Goal: Obtain resource: Obtain resource

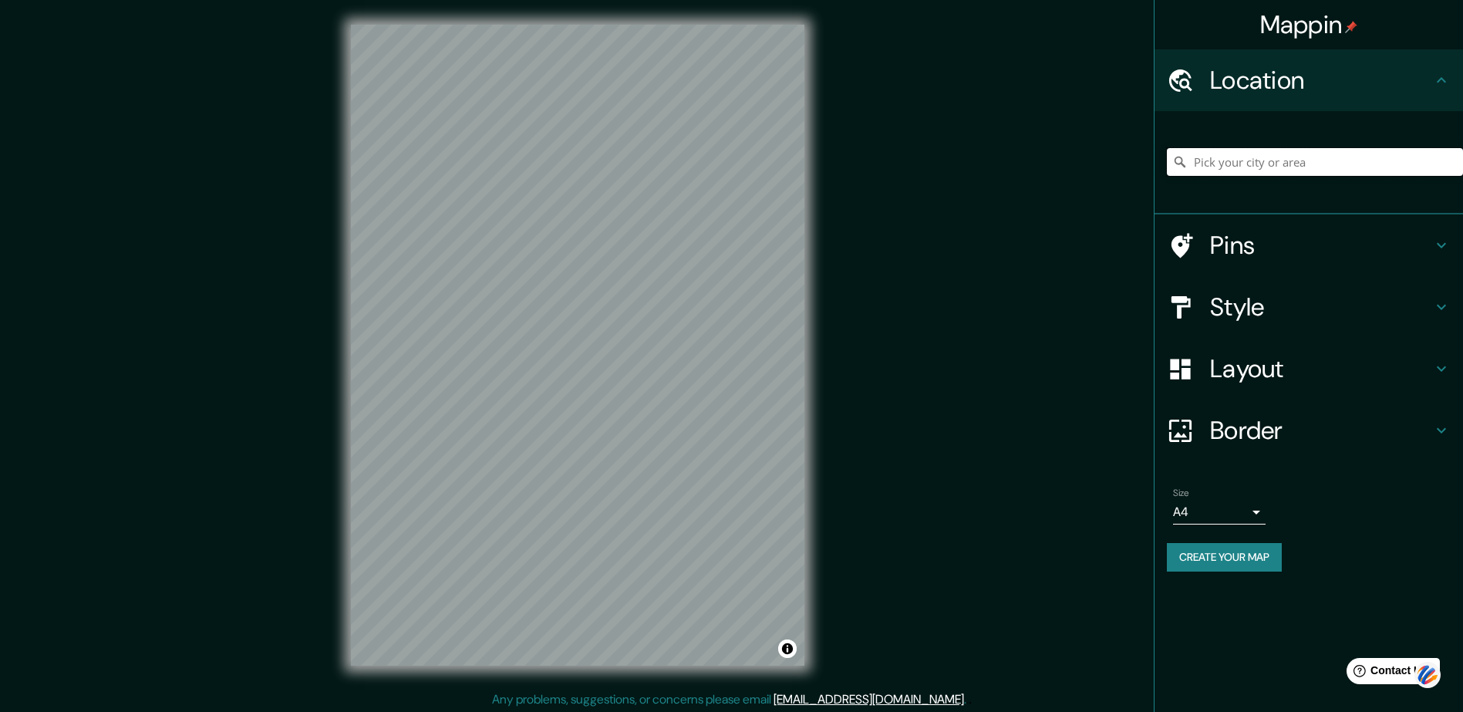
click at [1223, 161] on input "Pick your city or area" at bounding box center [1315, 162] width 296 height 28
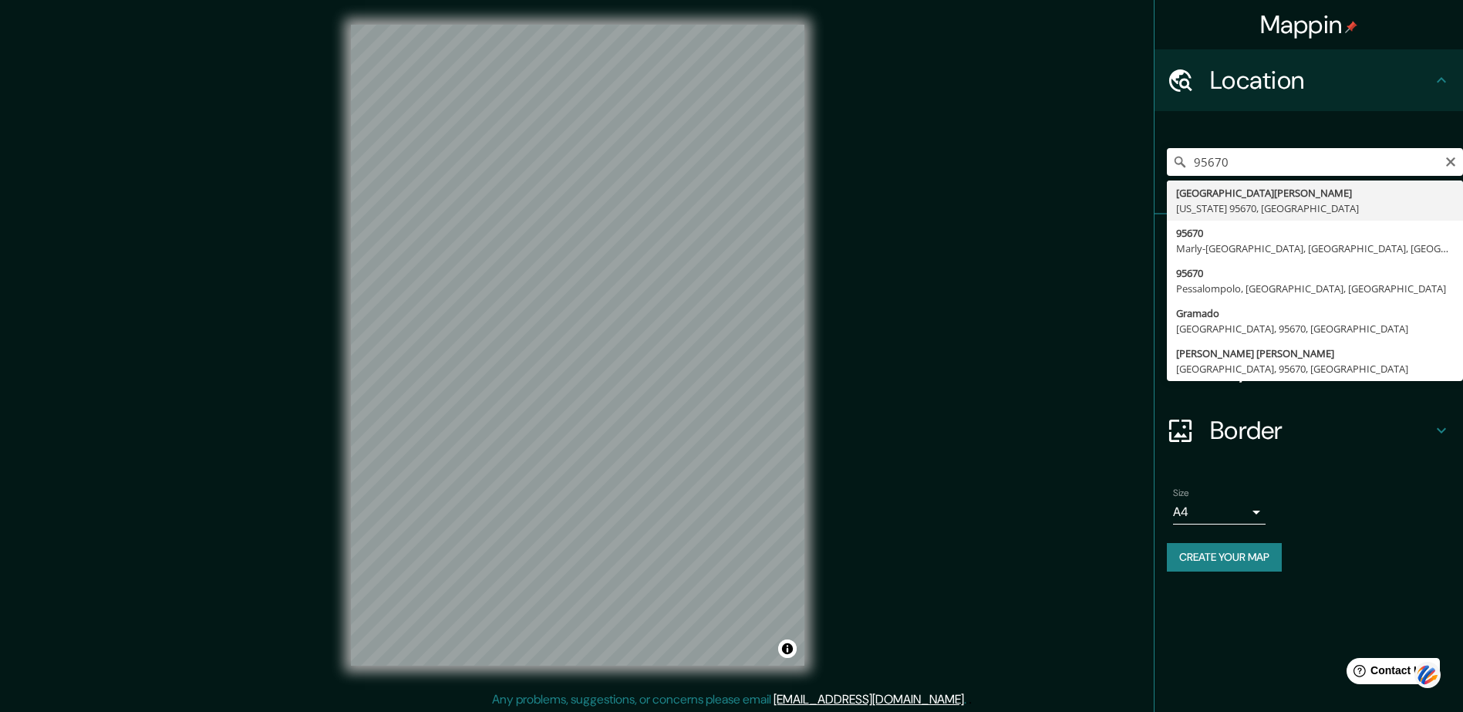
type input "[GEOGRAPHIC_DATA][US_STATE], [GEOGRAPHIC_DATA]"
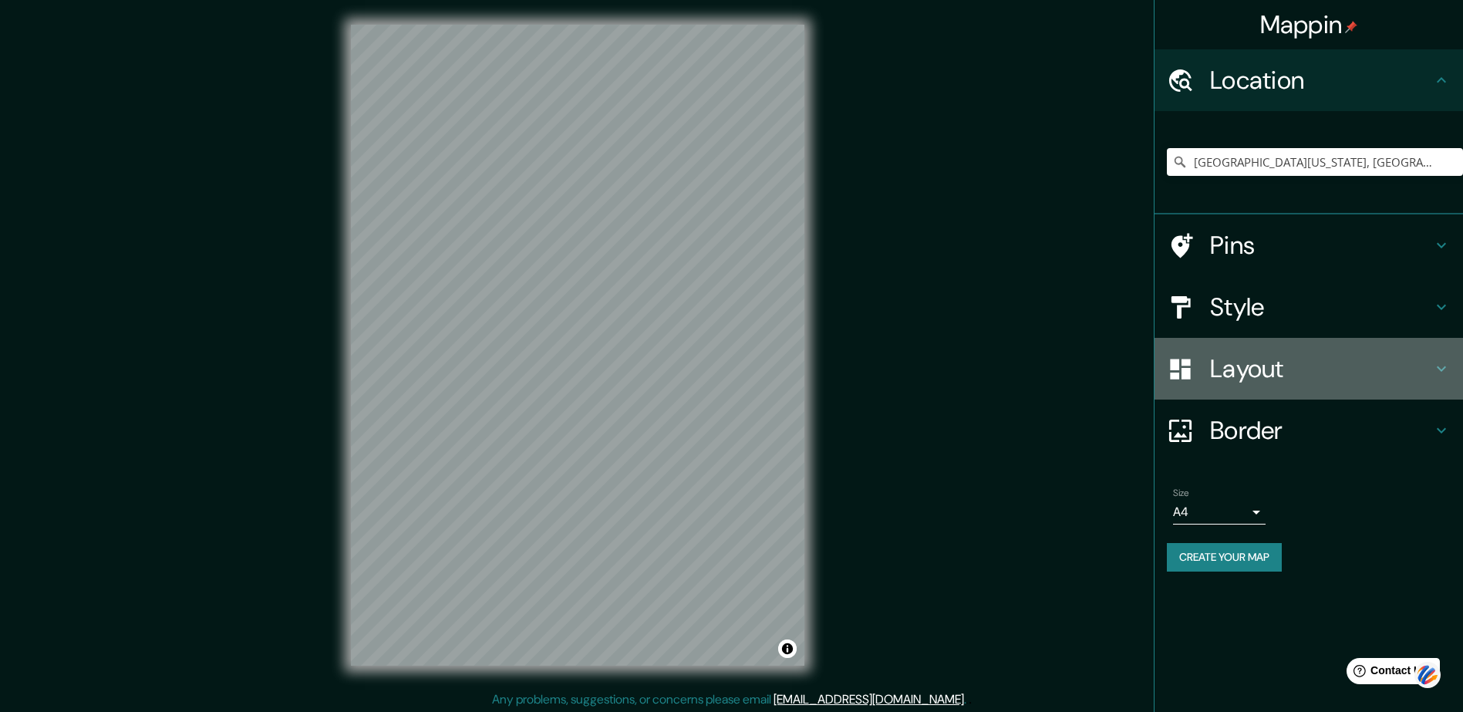
click at [1227, 365] on h4 "Layout" at bounding box center [1321, 368] width 222 height 31
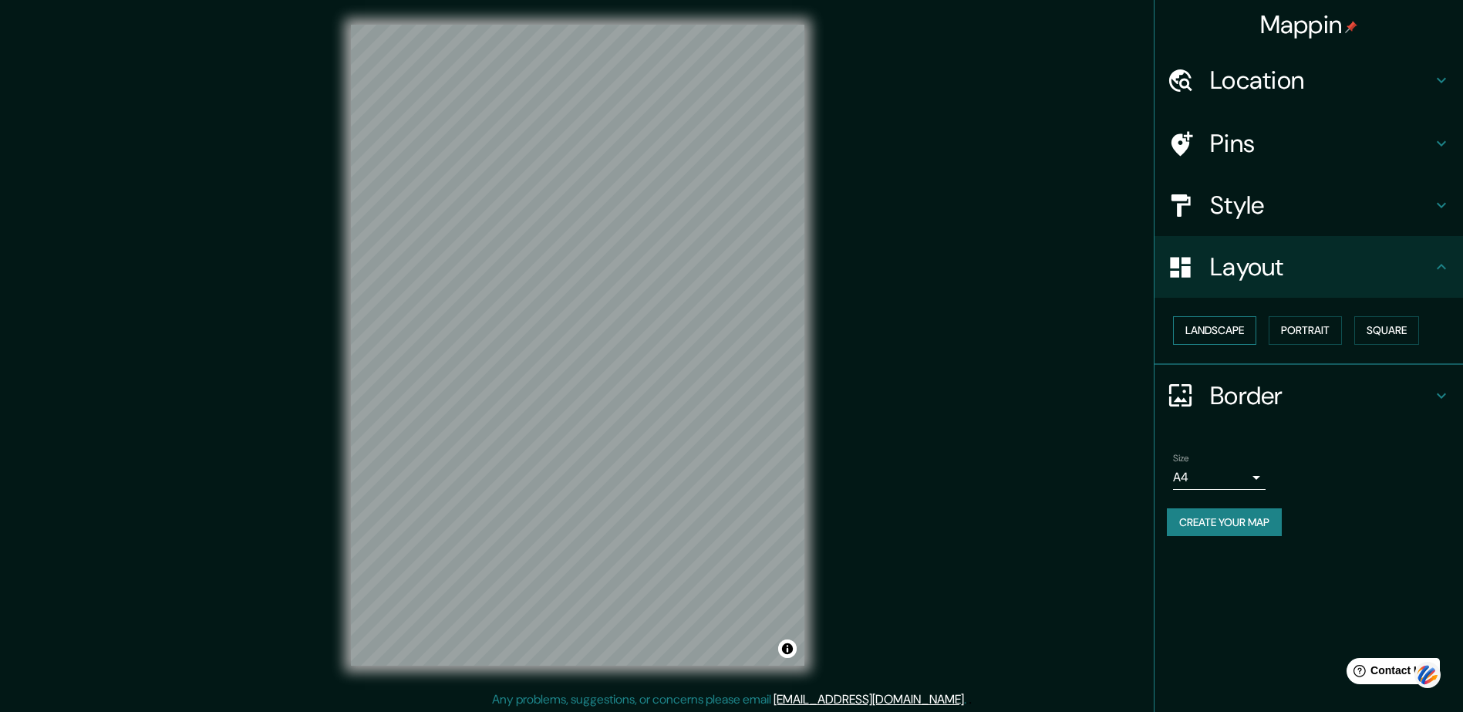
click at [1221, 326] on button "Landscape" at bounding box center [1214, 330] width 83 height 29
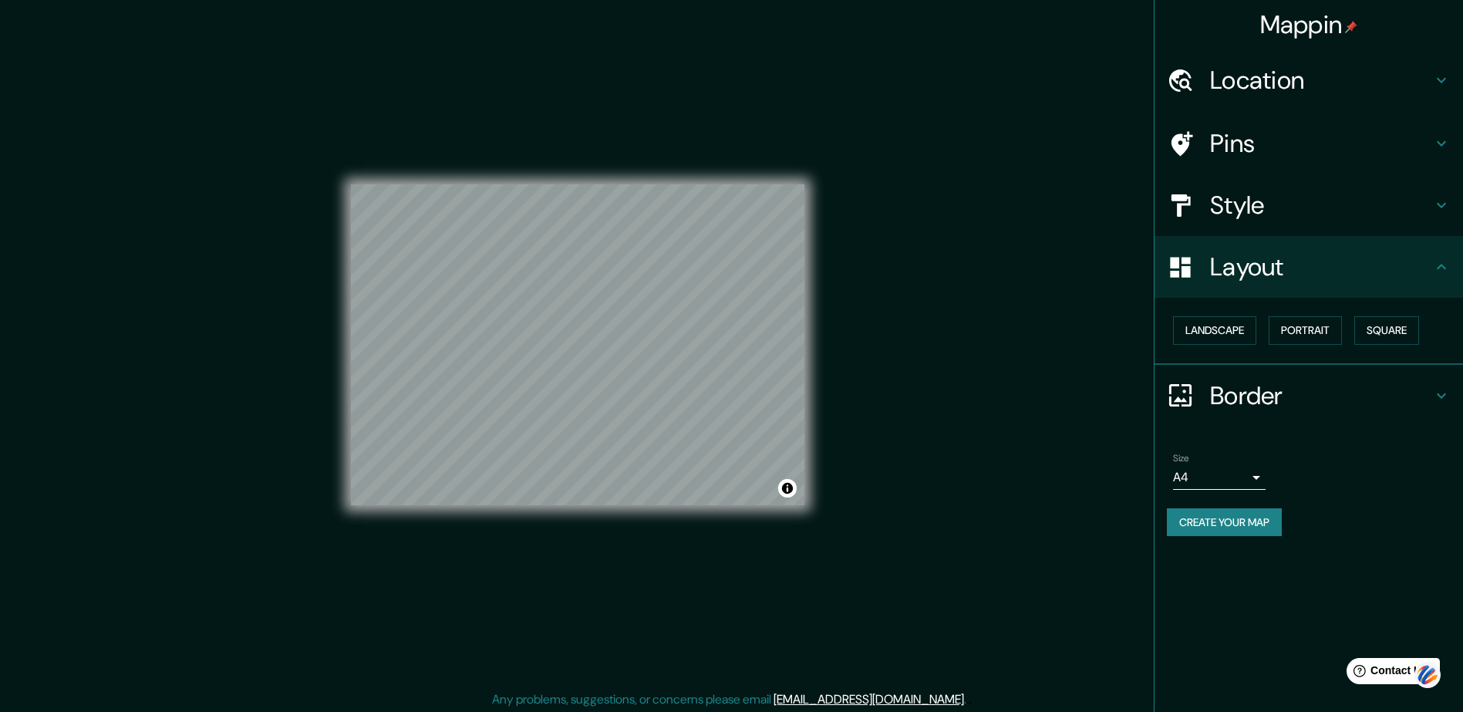
click at [1257, 476] on body "Mappin Location [GEOGRAPHIC_DATA][US_STATE], [GEOGRAPHIC_DATA] Pins Style Layou…" at bounding box center [731, 356] width 1463 height 712
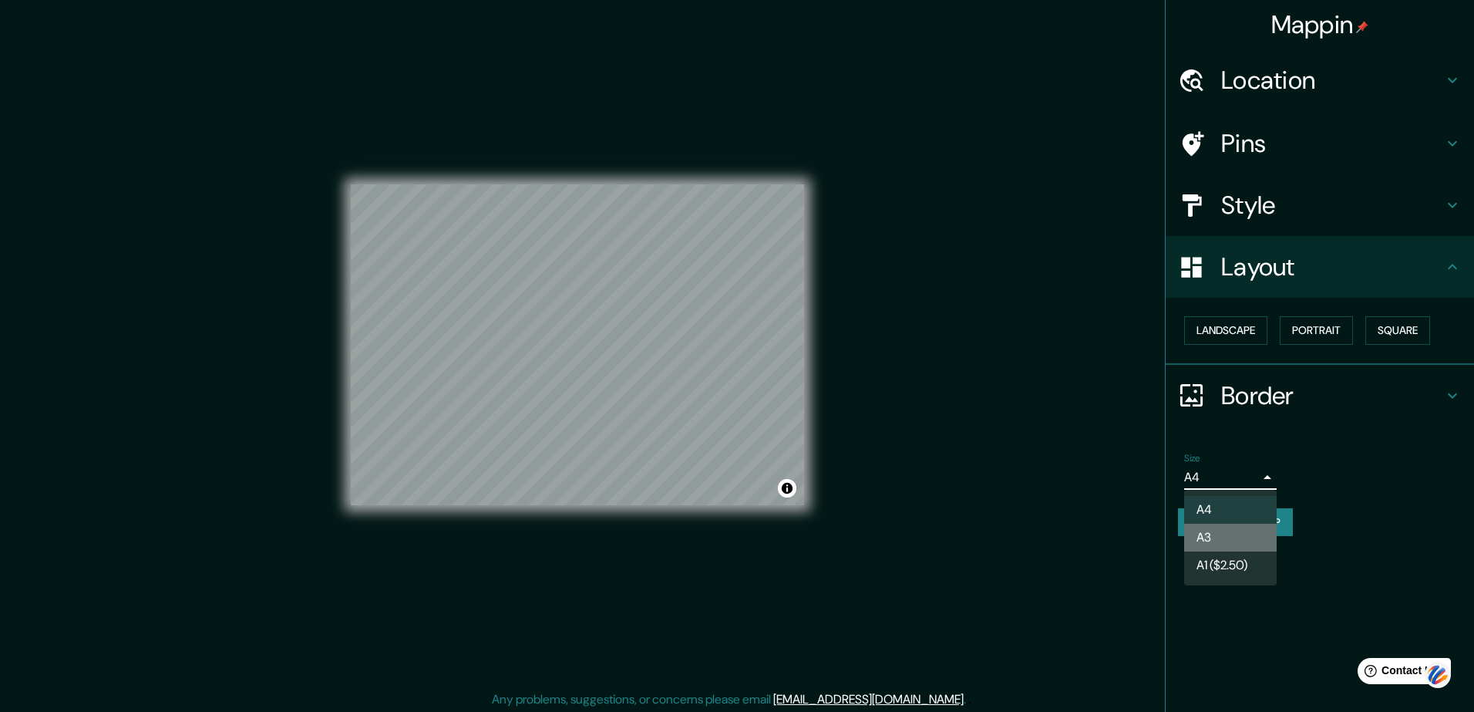
click at [1215, 531] on li "A3" at bounding box center [1230, 538] width 93 height 28
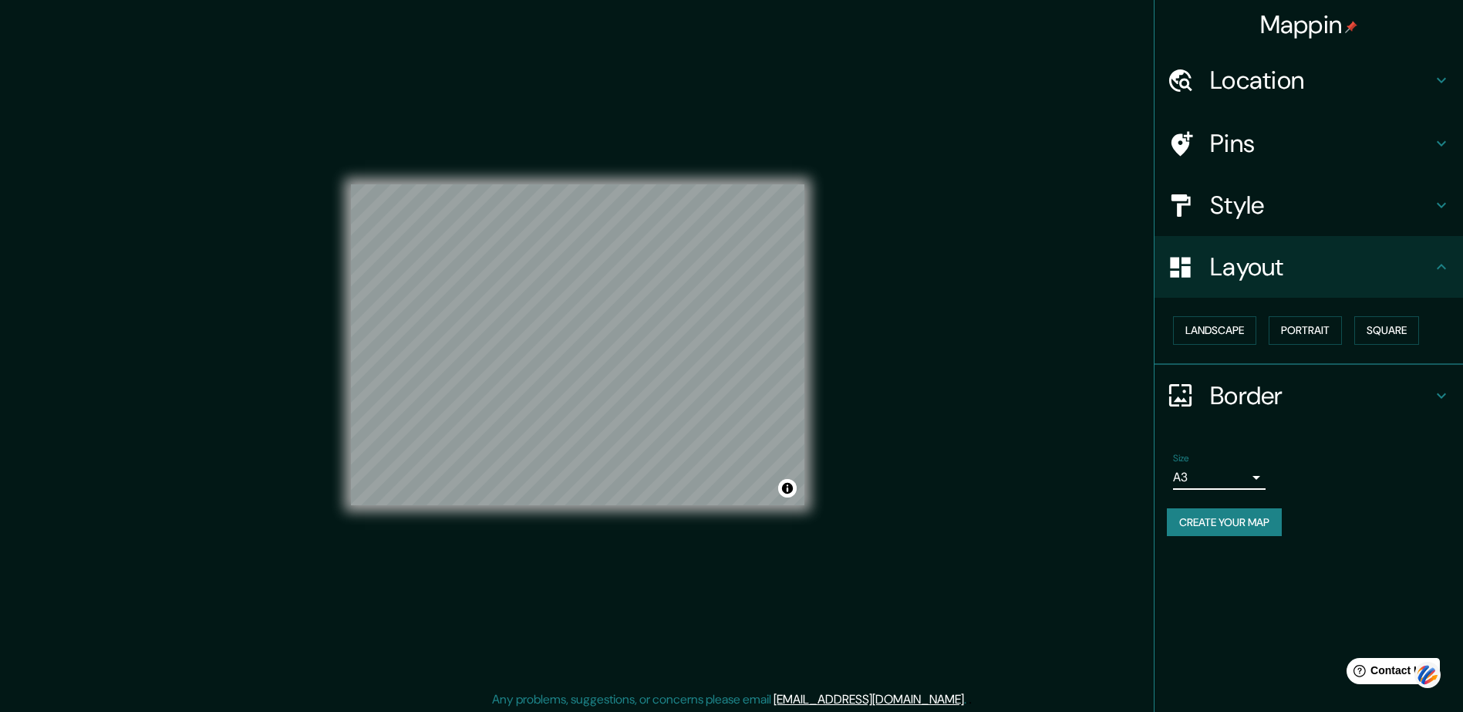
click at [1216, 517] on button "Create your map" at bounding box center [1224, 522] width 115 height 29
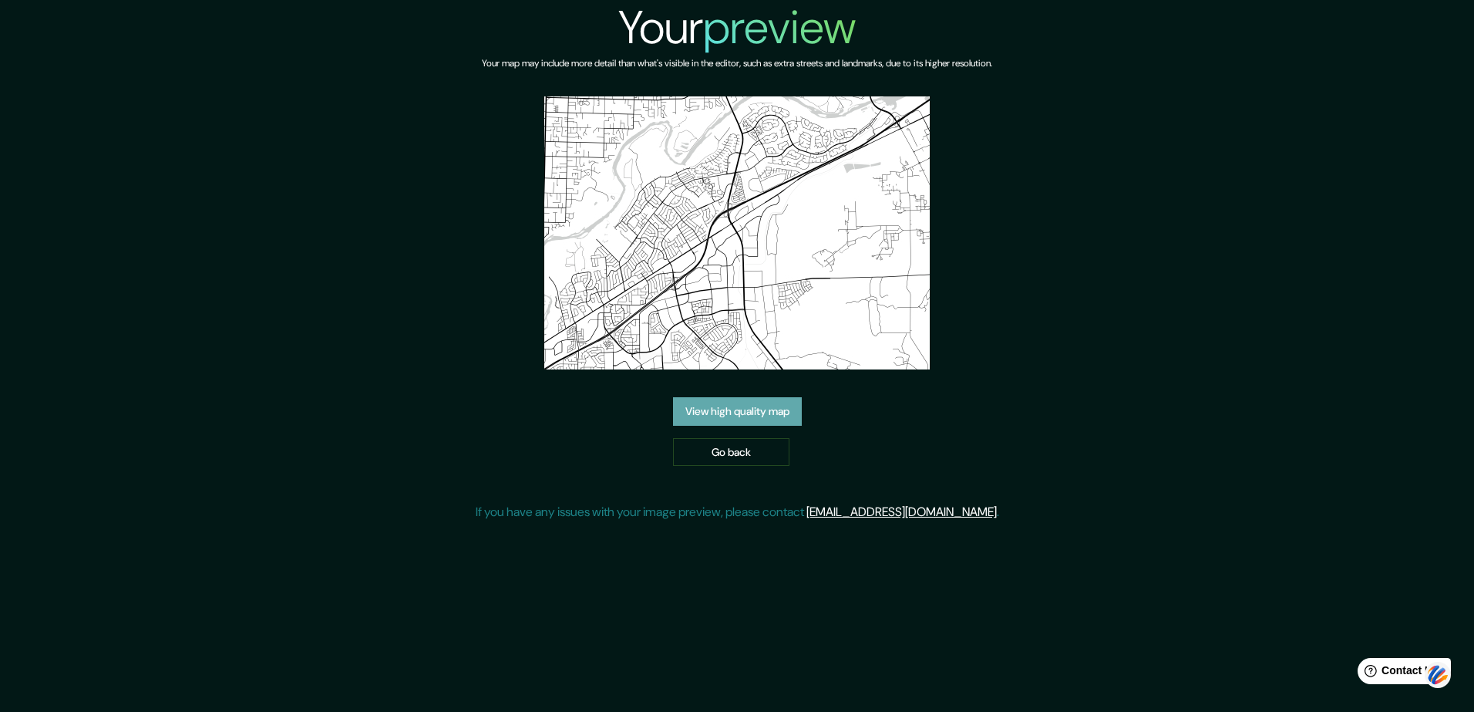
click at [739, 408] on link "View high quality map" at bounding box center [737, 411] width 129 height 29
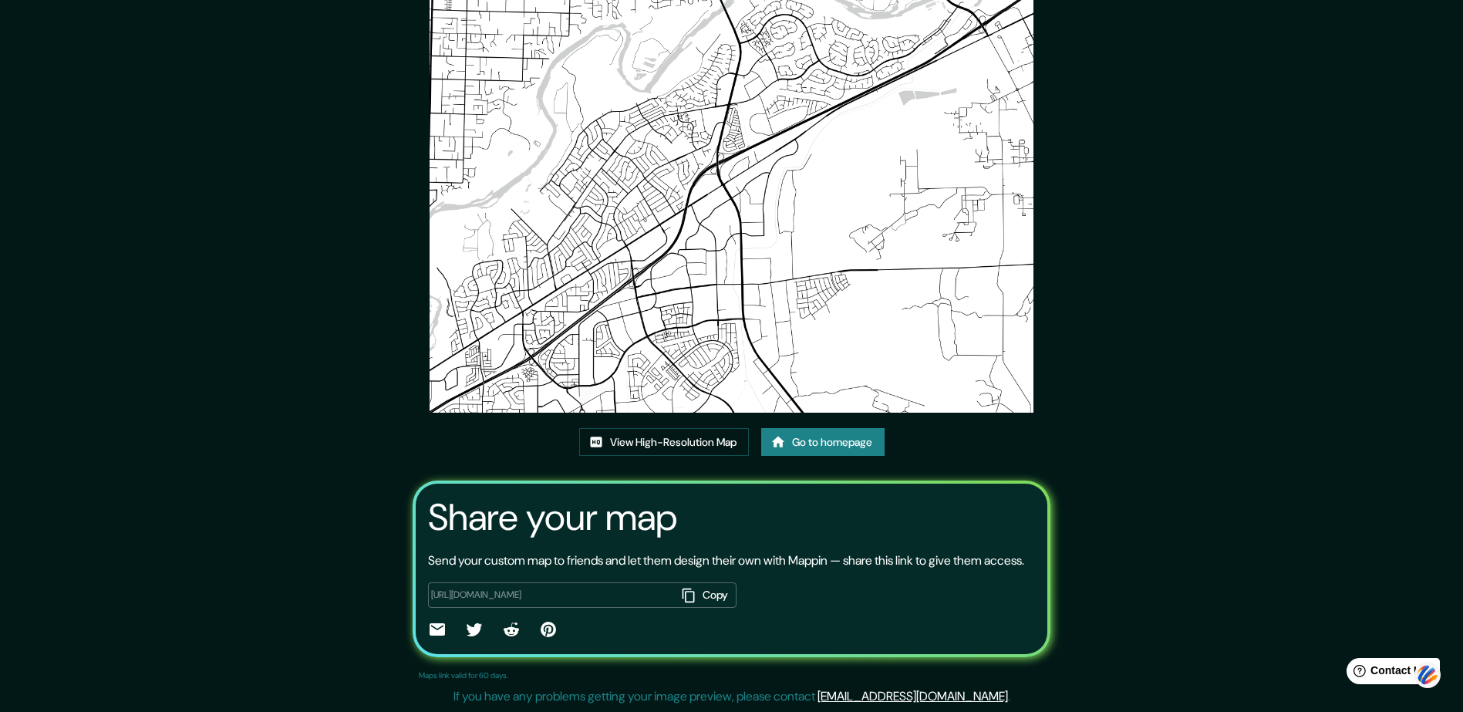
scroll to position [101, 0]
click at [658, 428] on link "View High-Resolution Map" at bounding box center [664, 442] width 170 height 29
click at [816, 428] on link "Go to homepage" at bounding box center [822, 442] width 123 height 29
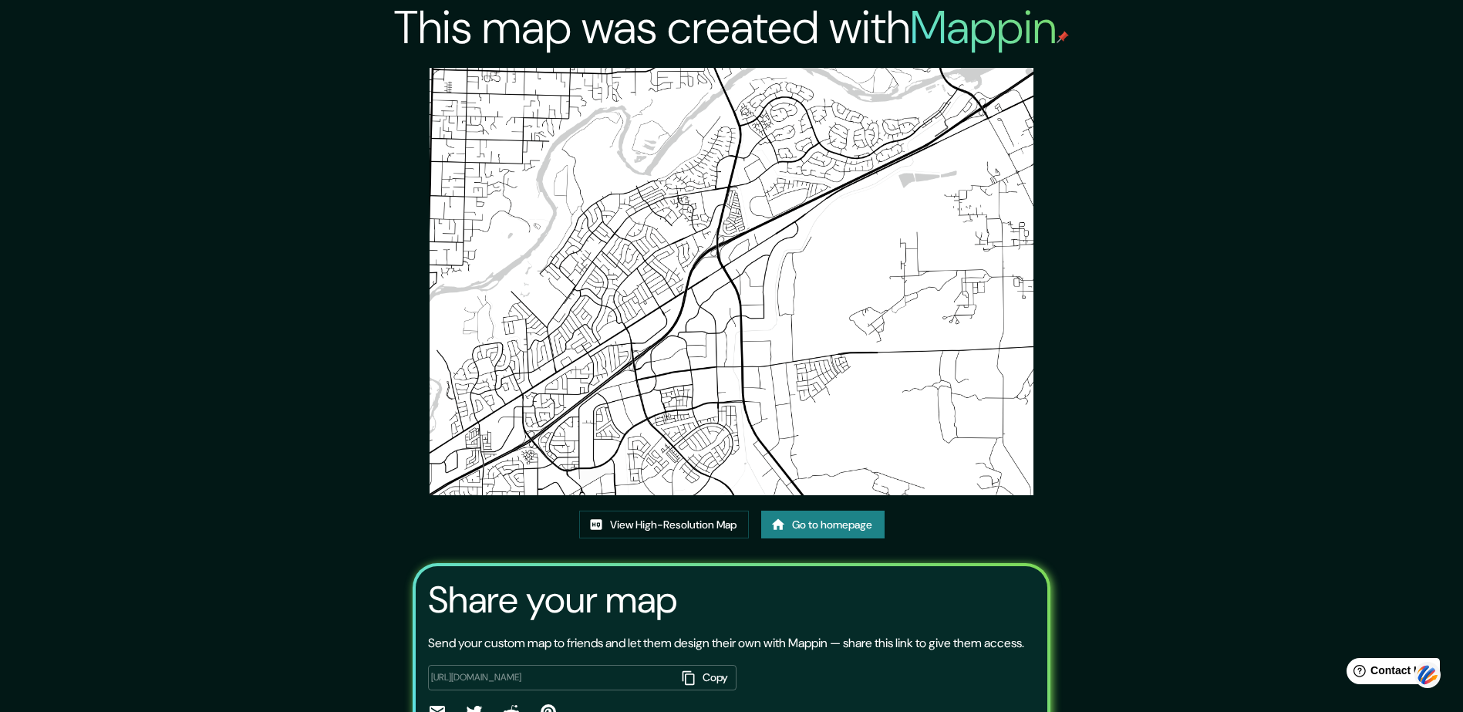
scroll to position [101, 0]
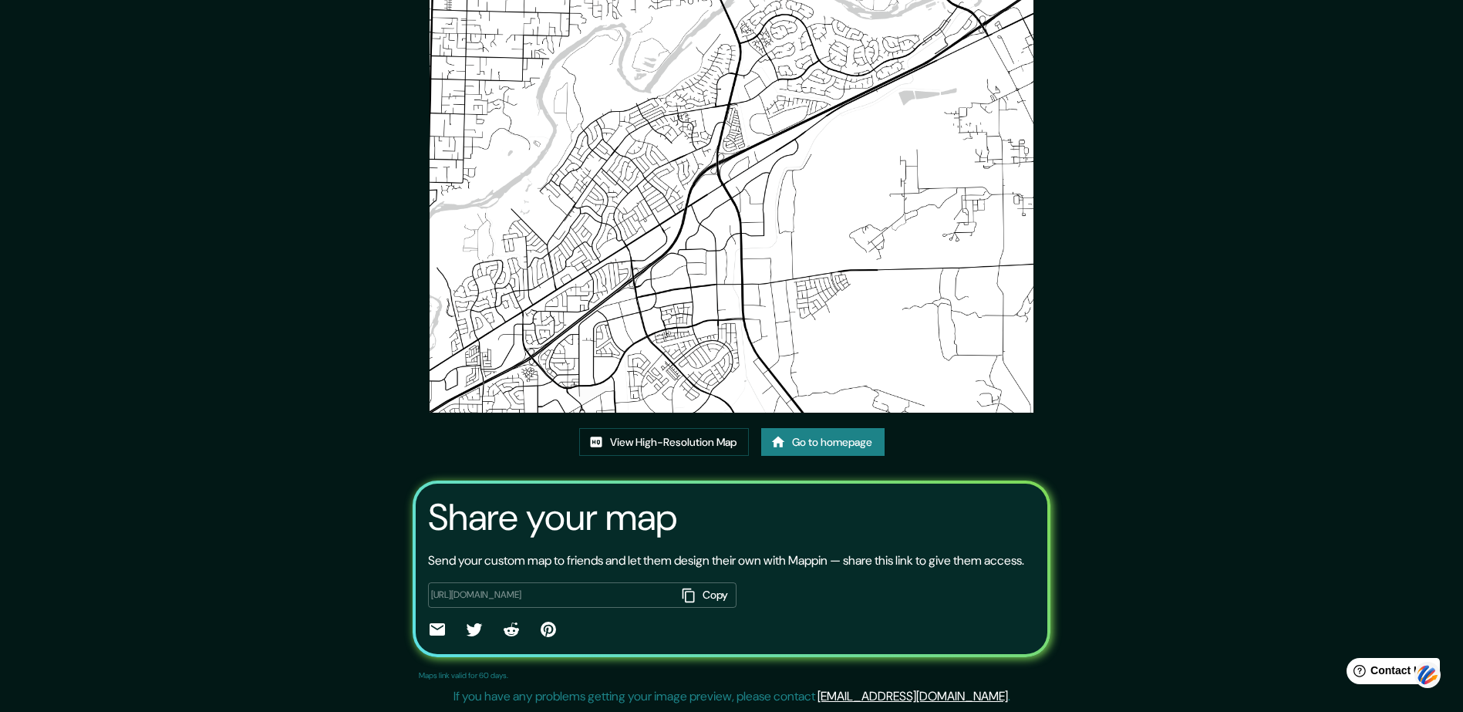
click at [844, 428] on link "Go to homepage" at bounding box center [822, 442] width 123 height 29
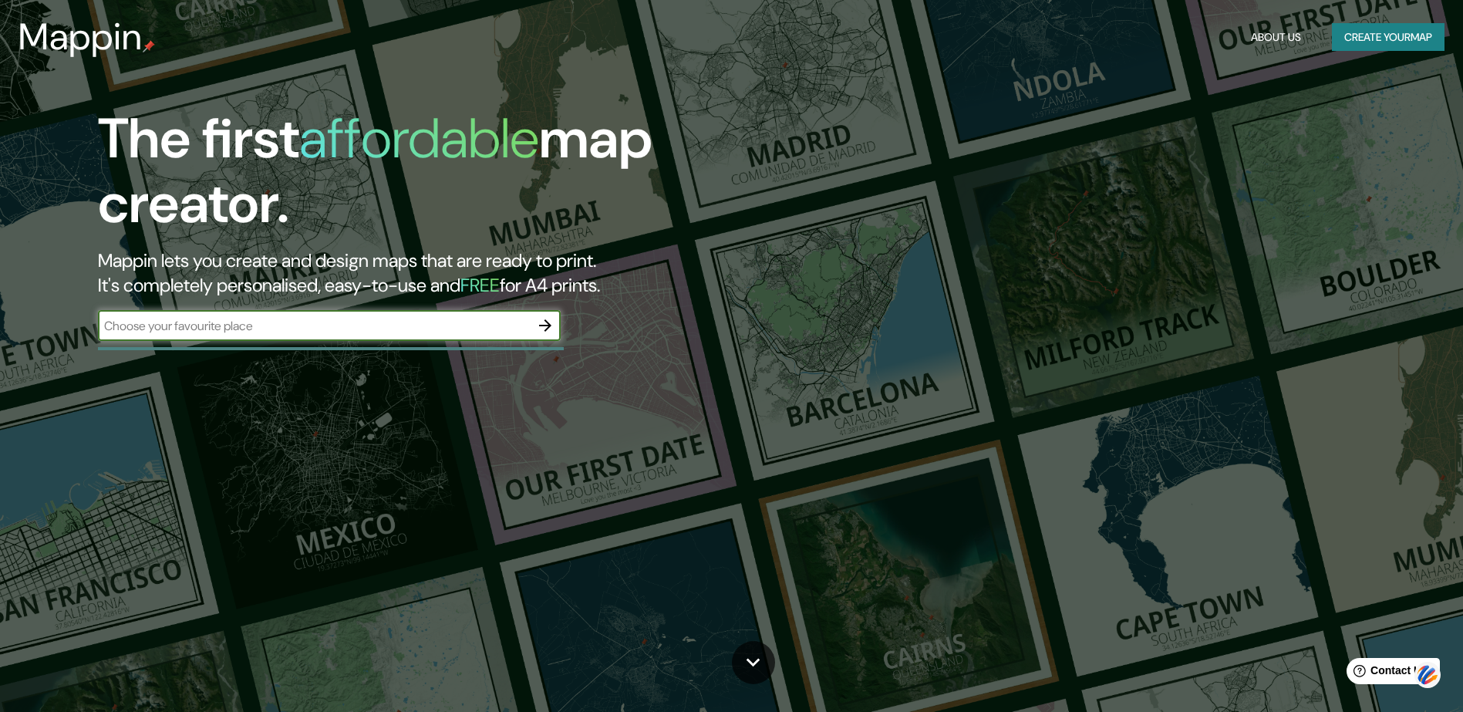
click at [1375, 28] on button "Create your map" at bounding box center [1388, 37] width 113 height 29
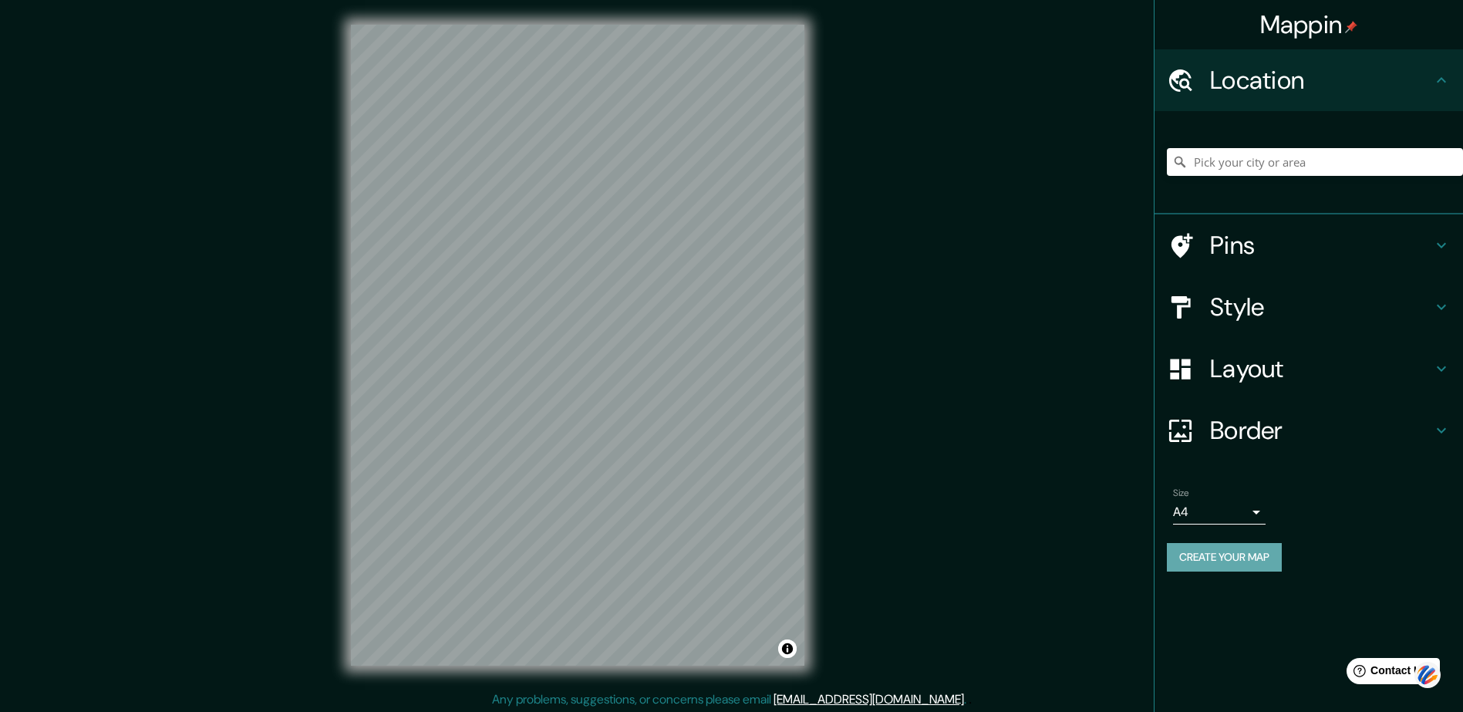
click at [1225, 554] on button "Create your map" at bounding box center [1224, 557] width 115 height 29
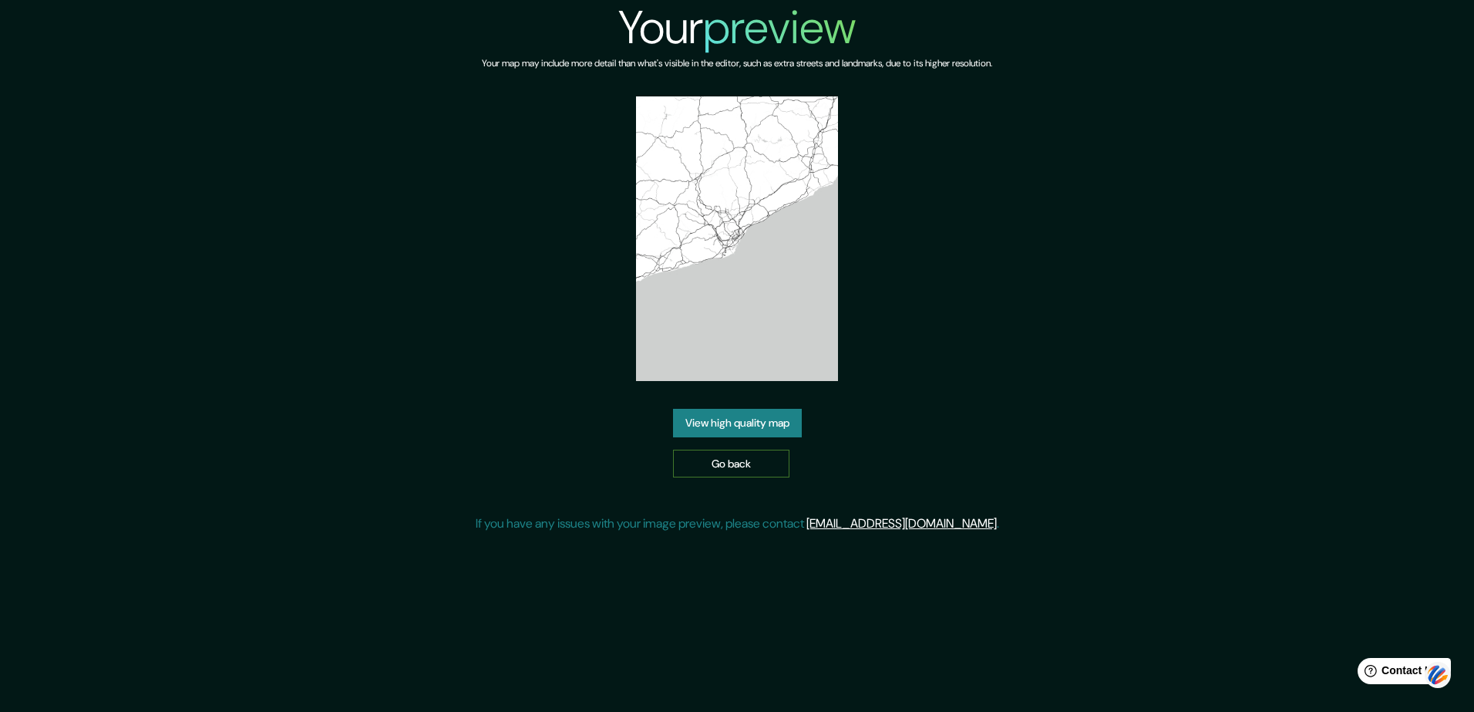
click at [746, 458] on link "Go back" at bounding box center [731, 464] width 116 height 29
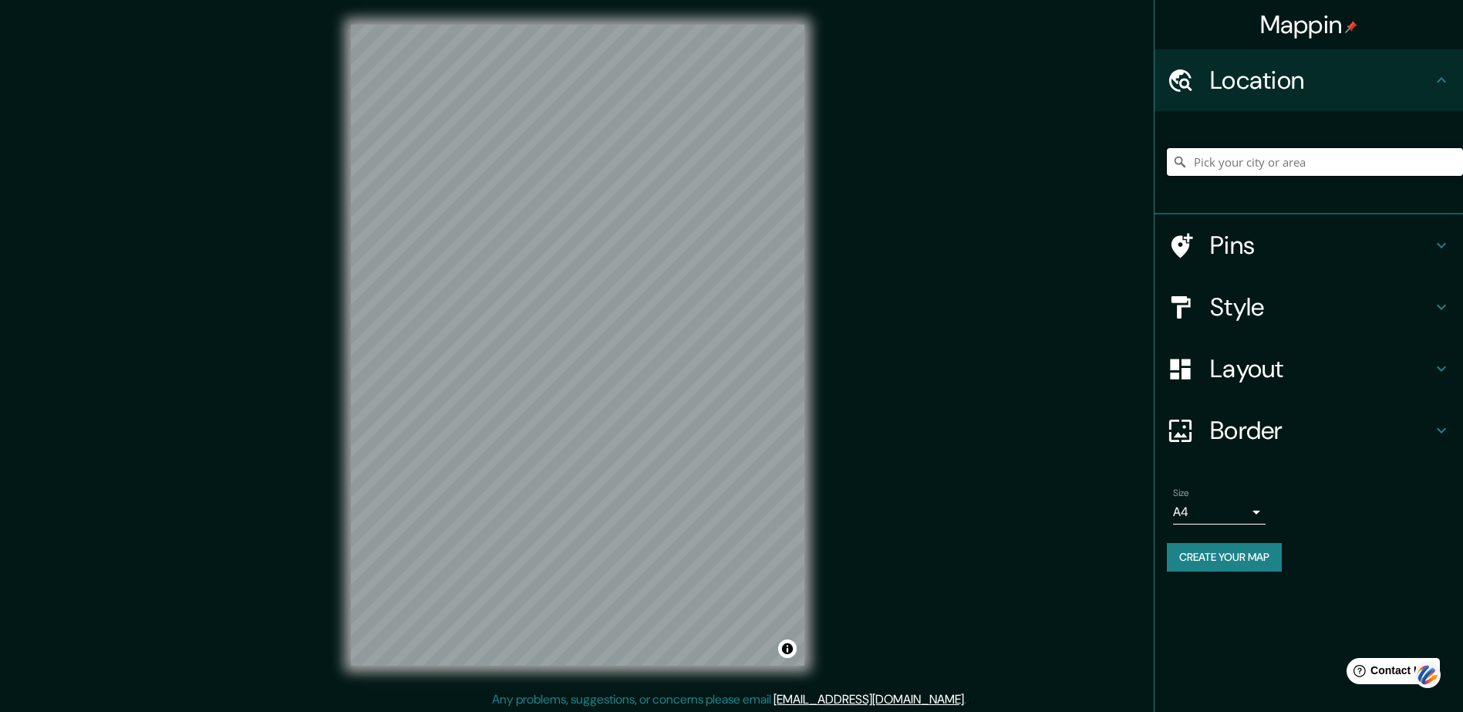
click at [1204, 161] on input "Pick your city or area" at bounding box center [1315, 162] width 296 height 28
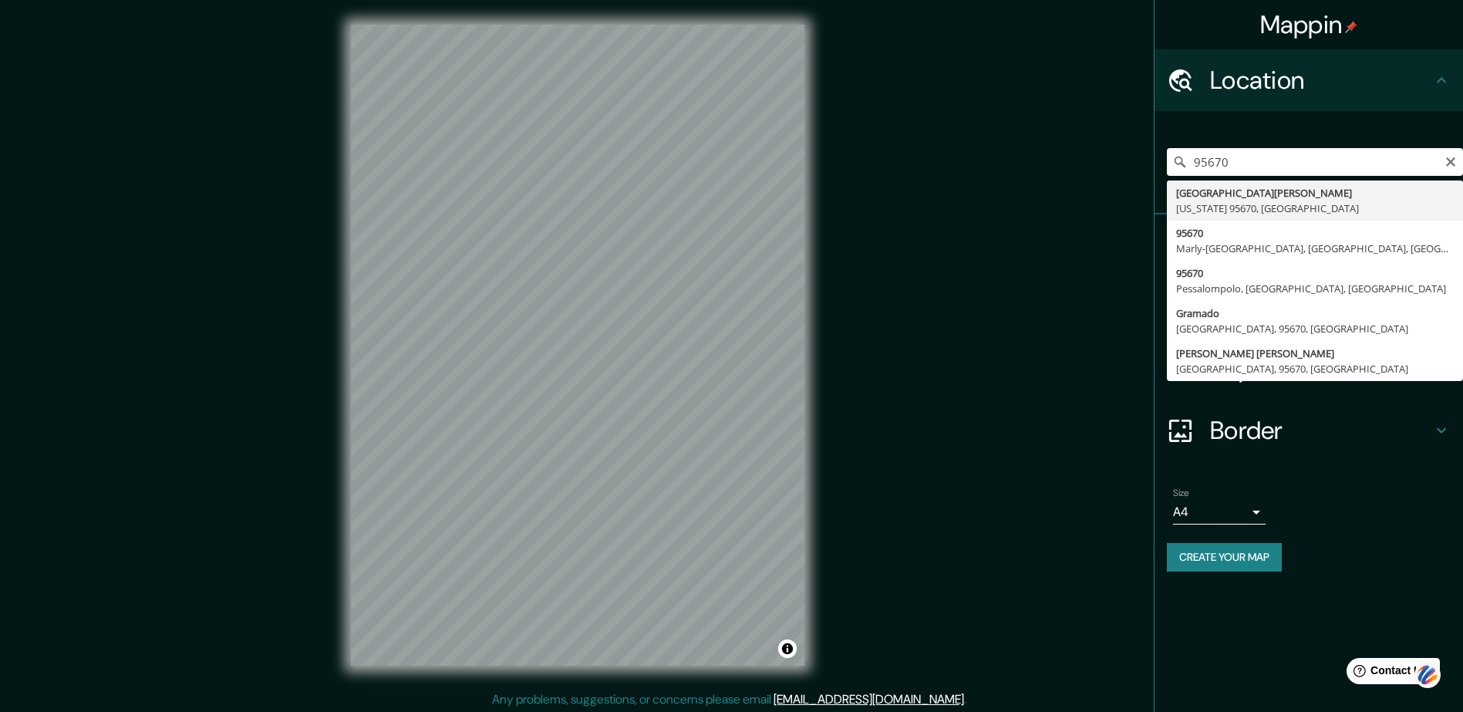
type input "Rancho Cordova, California 95670, United States"
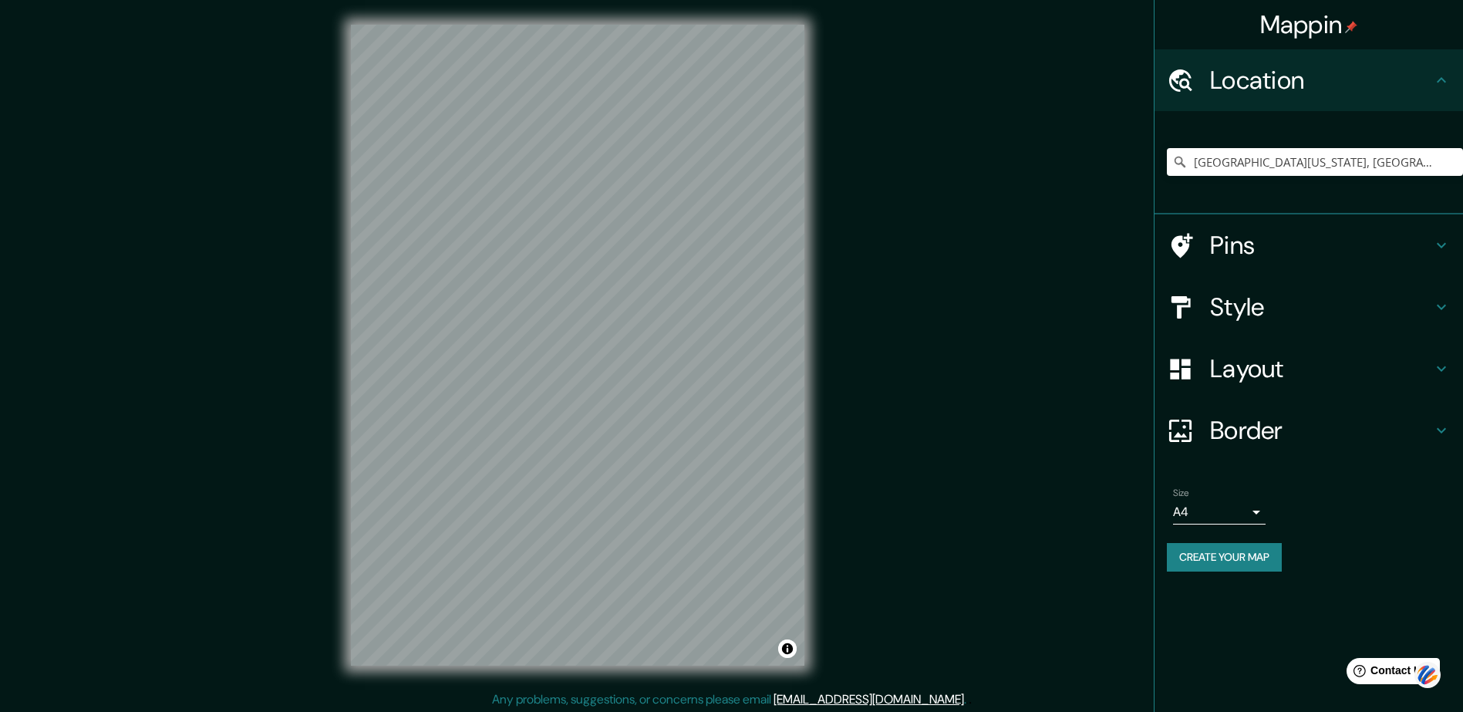
click at [1220, 366] on h4 "Layout" at bounding box center [1321, 368] width 222 height 31
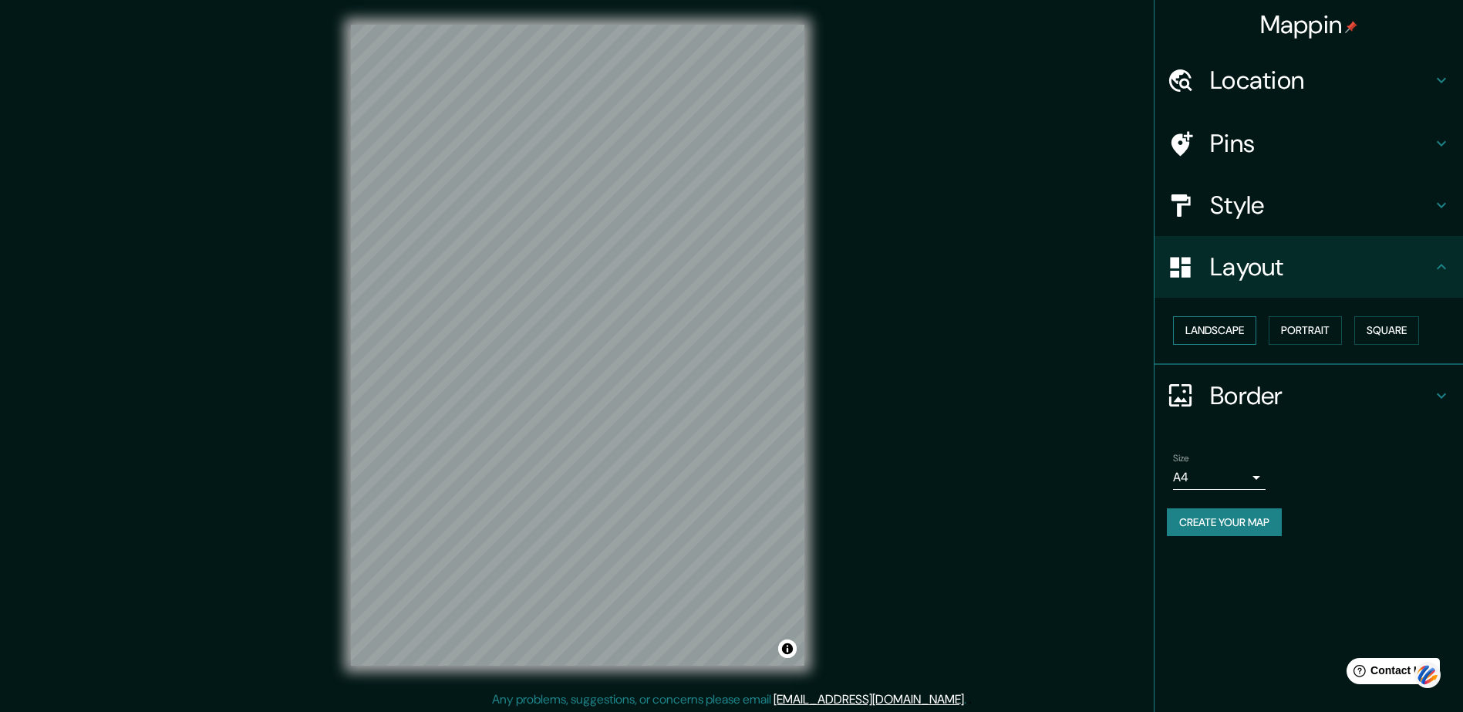
click at [1219, 324] on button "Landscape" at bounding box center [1214, 330] width 83 height 29
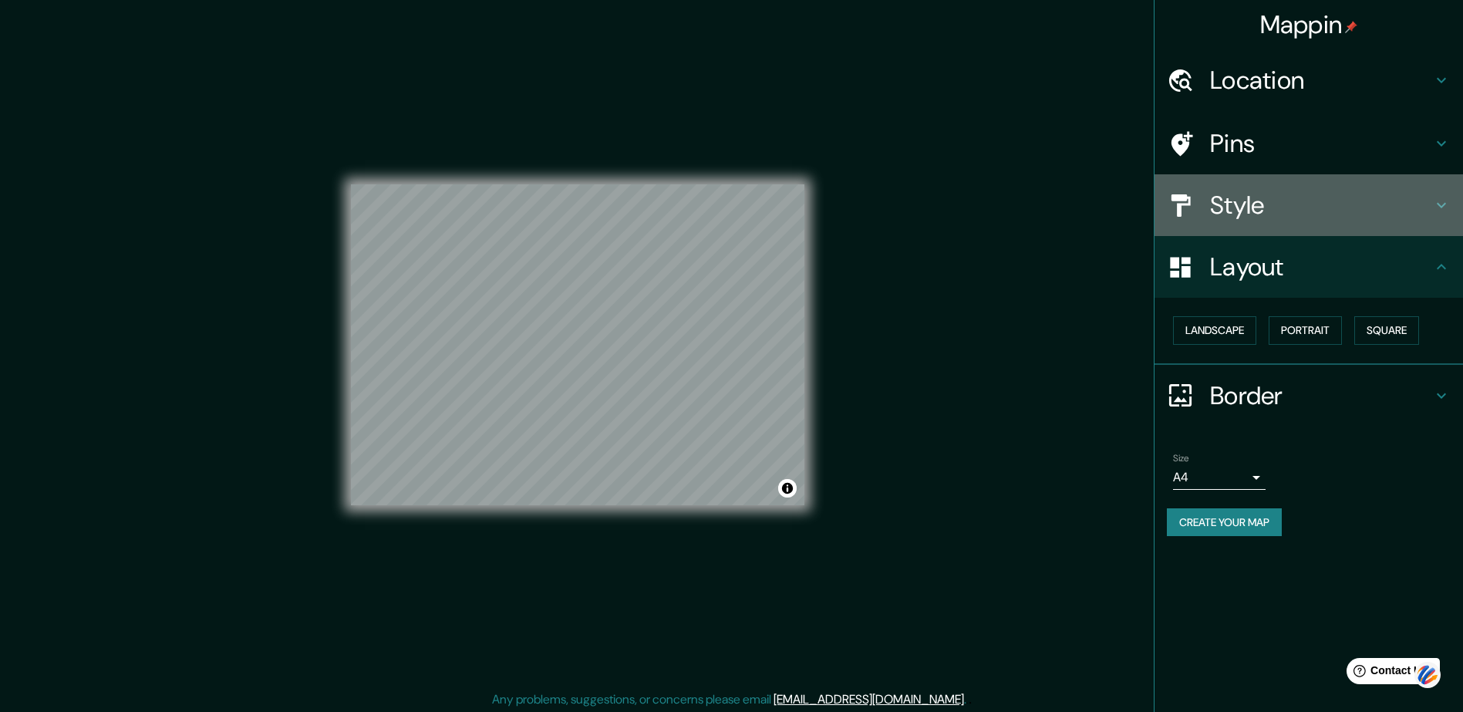
click at [1224, 196] on h4 "Style" at bounding box center [1321, 205] width 222 height 31
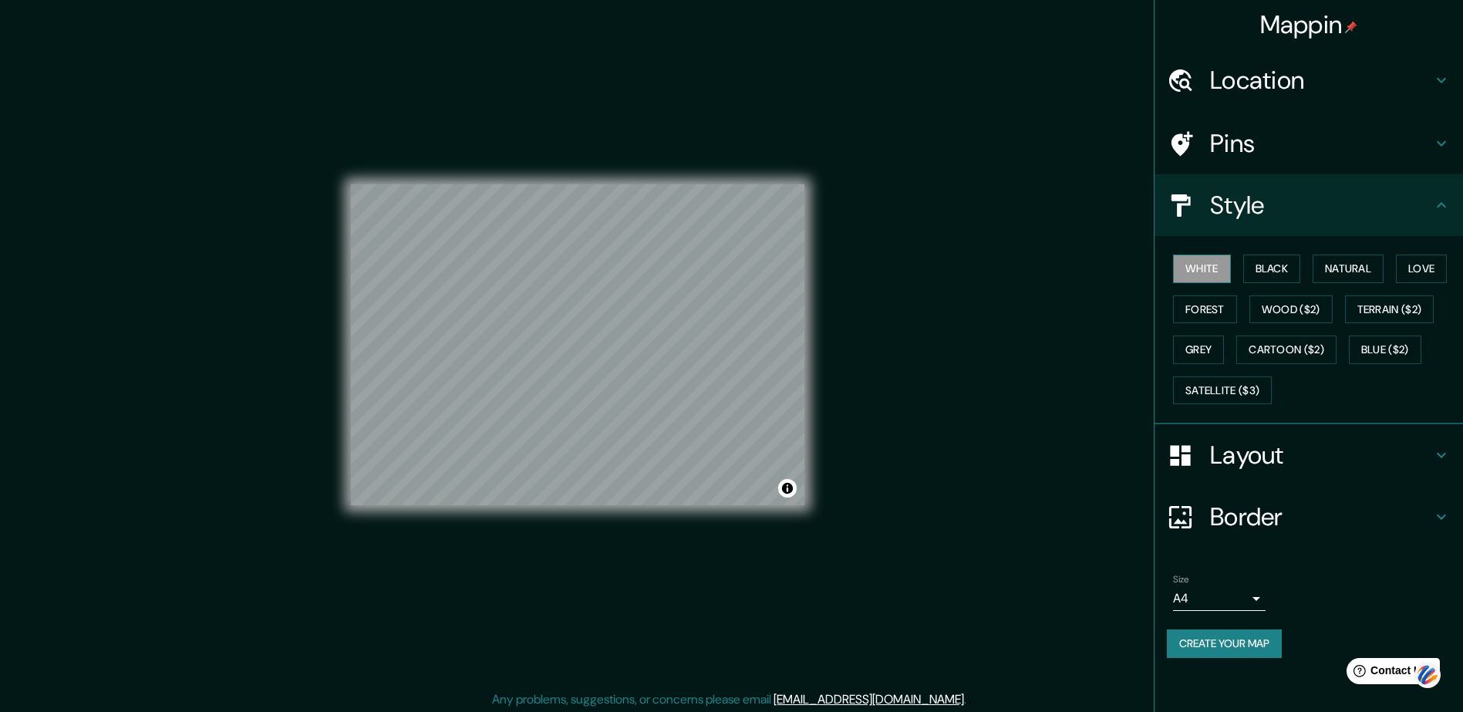
click at [1194, 259] on button "White" at bounding box center [1202, 268] width 58 height 29
click at [1221, 139] on h4 "Pins" at bounding box center [1321, 143] width 222 height 31
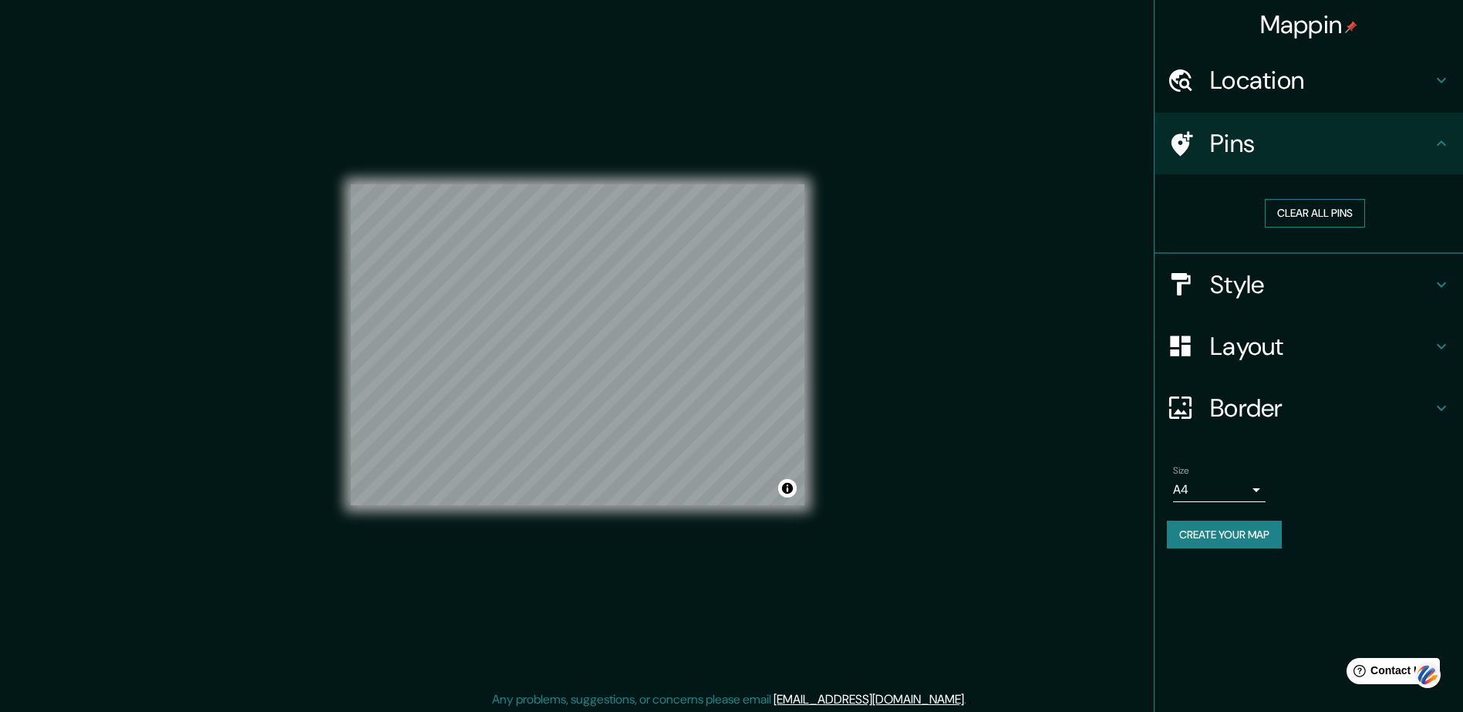
click at [1316, 204] on button "Clear all pins" at bounding box center [1314, 213] width 100 height 29
click at [1207, 80] on div at bounding box center [1188, 80] width 43 height 27
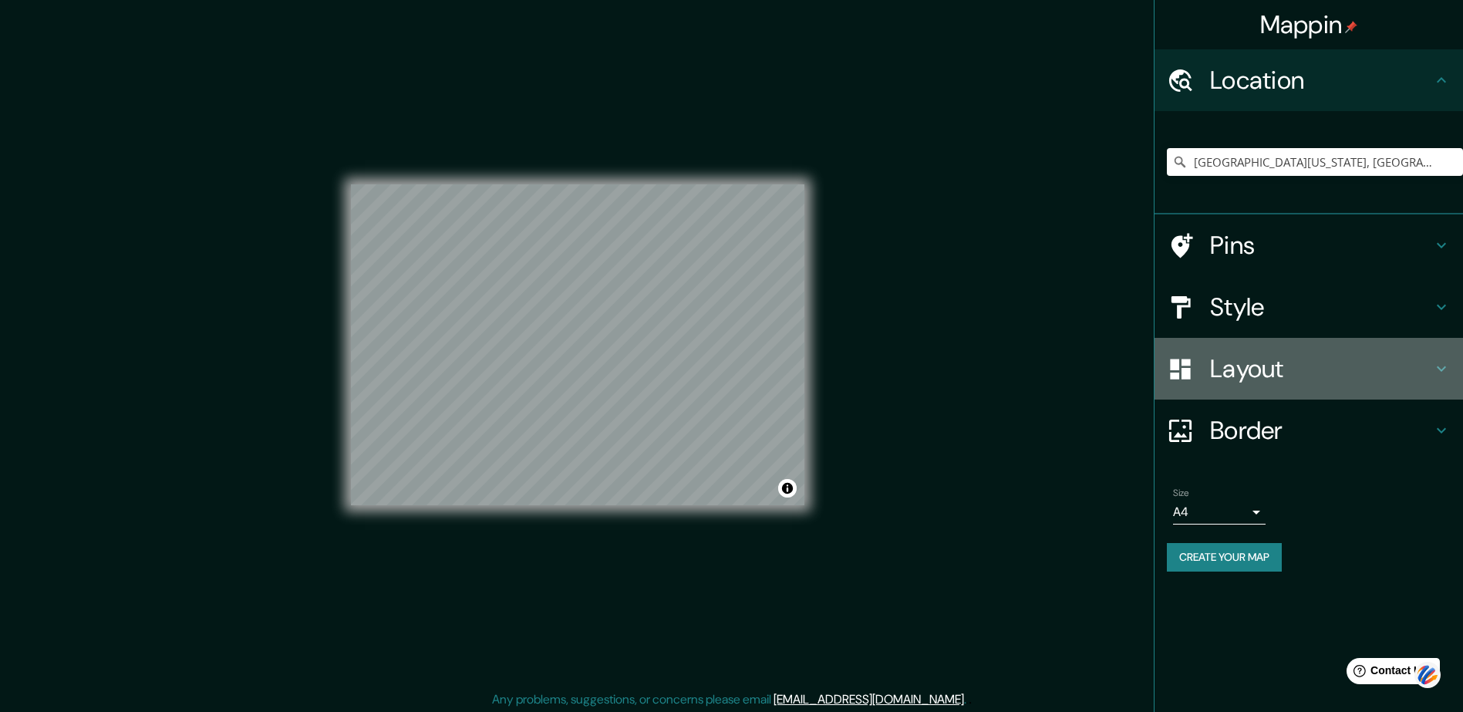
click at [1185, 364] on icon at bounding box center [1180, 369] width 20 height 20
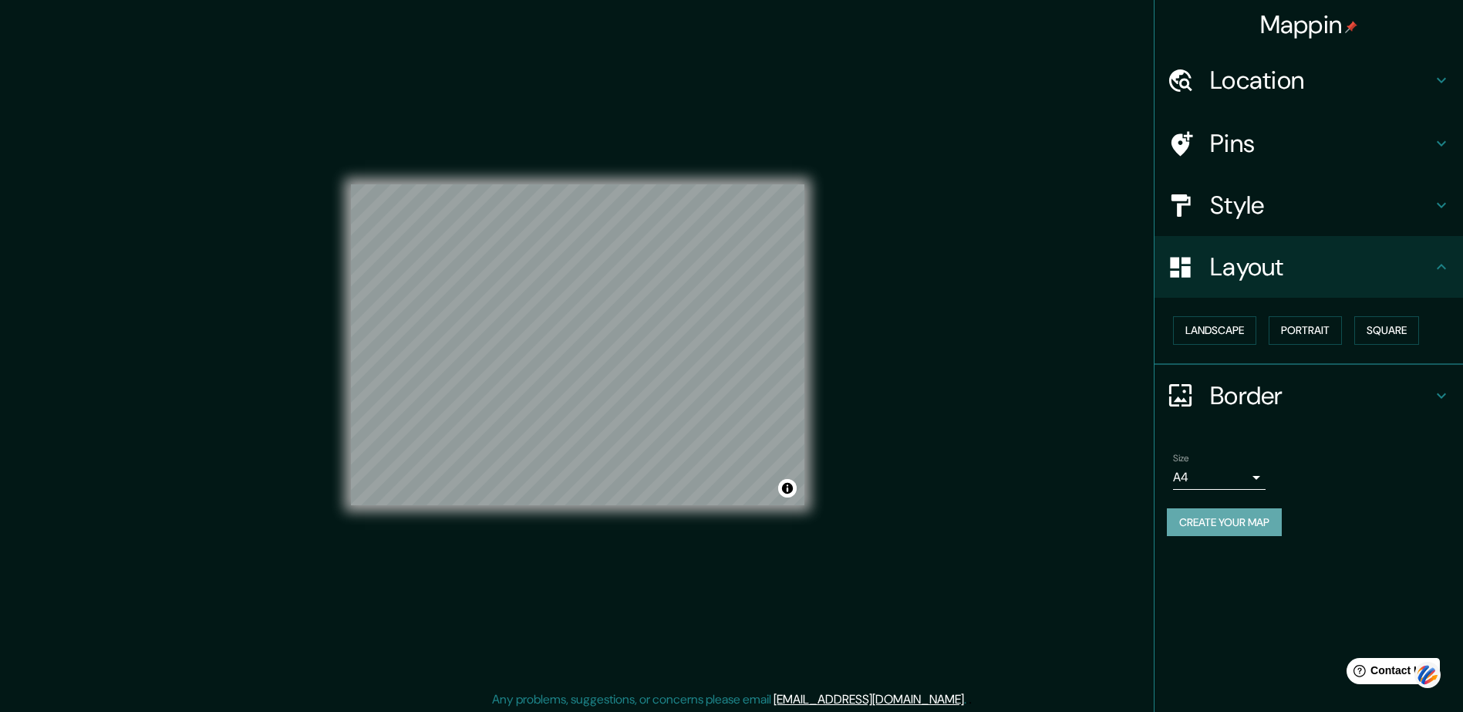
click at [1228, 514] on button "Create your map" at bounding box center [1224, 522] width 115 height 29
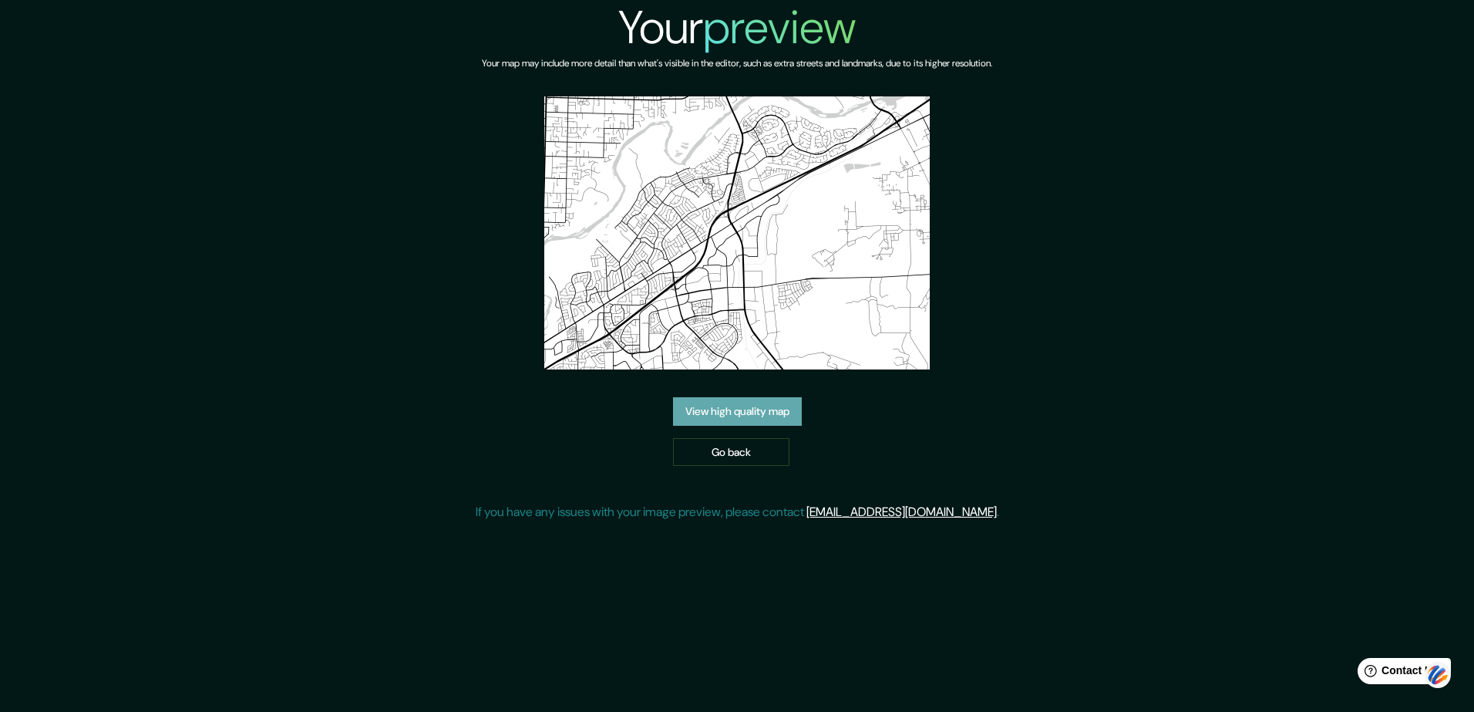
click at [756, 406] on link "View high quality map" at bounding box center [737, 411] width 129 height 29
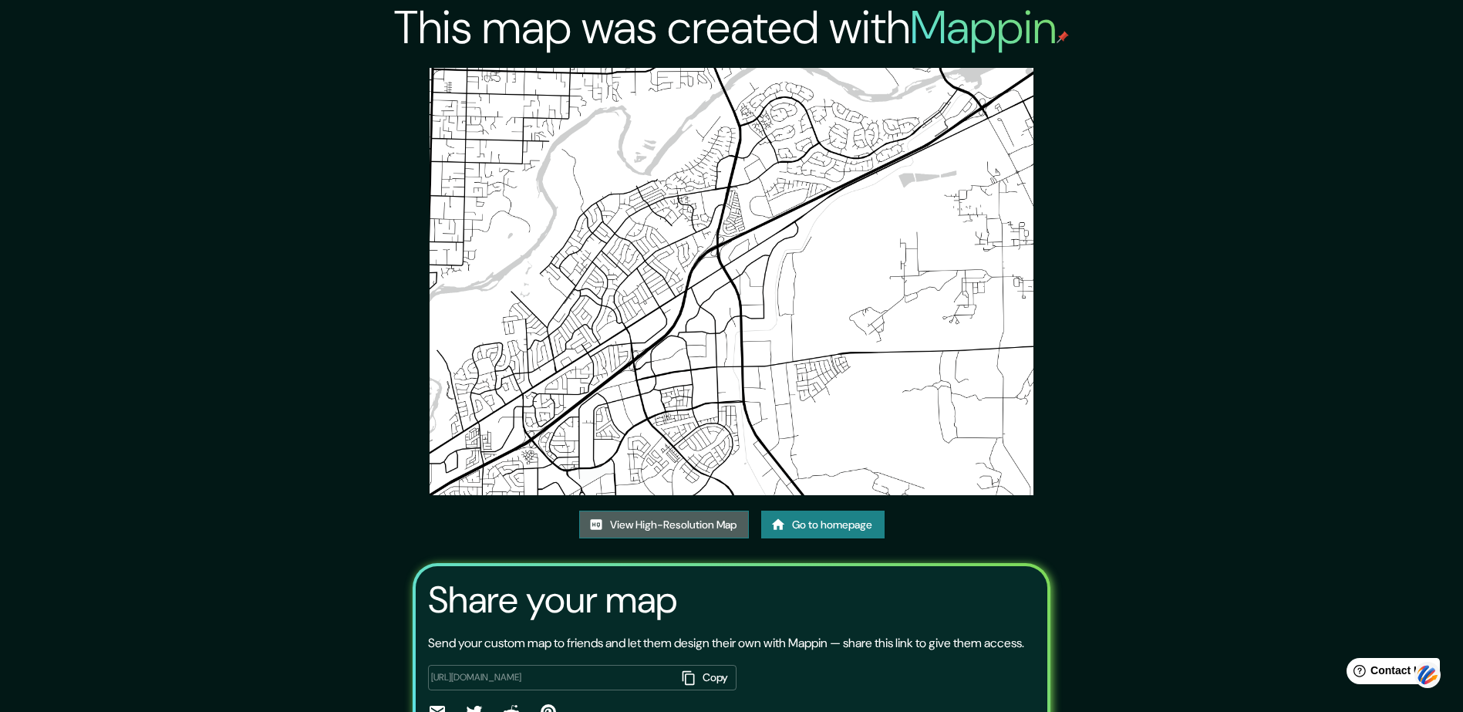
click at [680, 514] on link "View High-Resolution Map" at bounding box center [664, 524] width 170 height 29
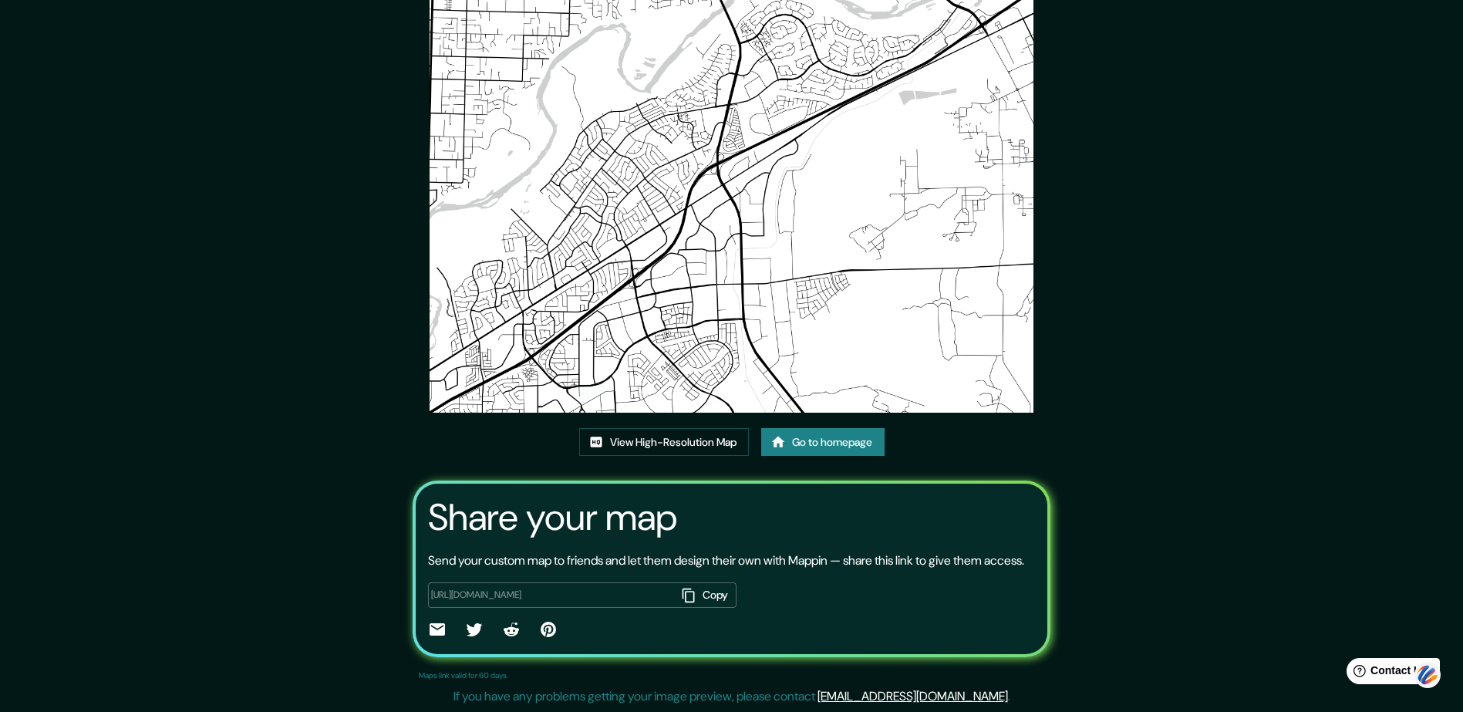
scroll to position [101, 0]
click at [709, 589] on button "Copy" at bounding box center [706, 594] width 60 height 25
click at [823, 428] on link "Go to homepage" at bounding box center [822, 442] width 123 height 29
